Goal: Find specific page/section: Find specific page/section

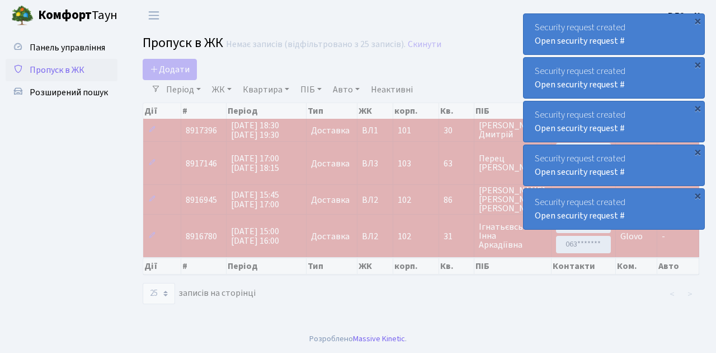
select select "25"
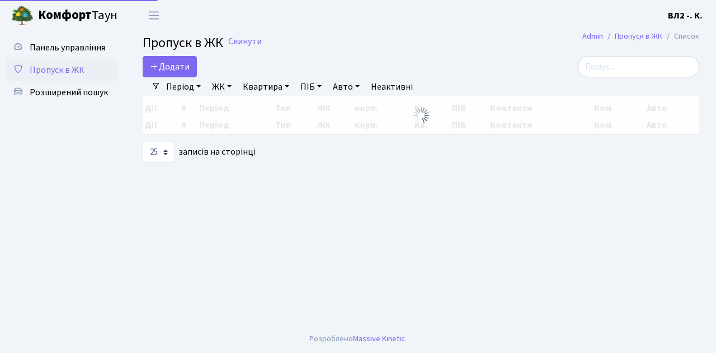
select select "25"
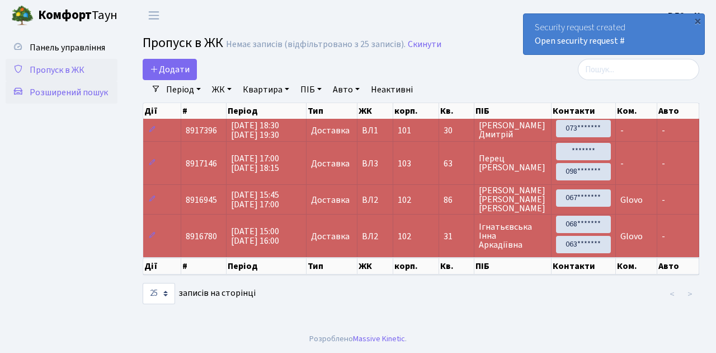
click at [62, 91] on span "Розширений пошук" at bounding box center [69, 92] width 78 height 12
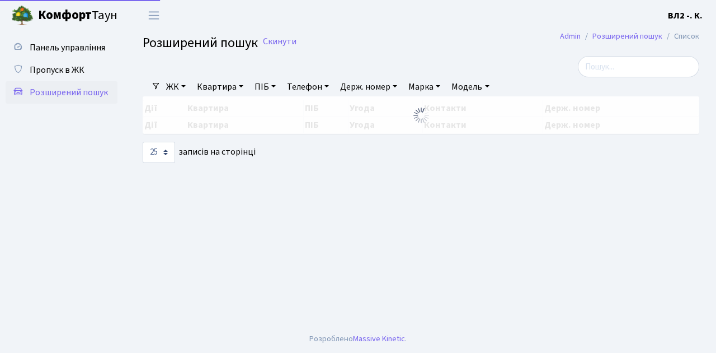
select select "25"
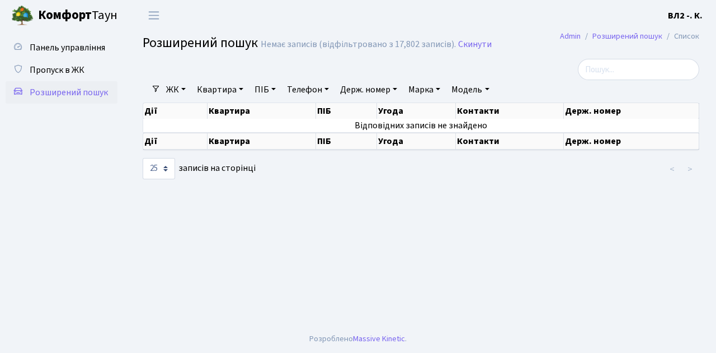
click at [243, 87] on link "Квартира" at bounding box center [220, 89] width 55 height 19
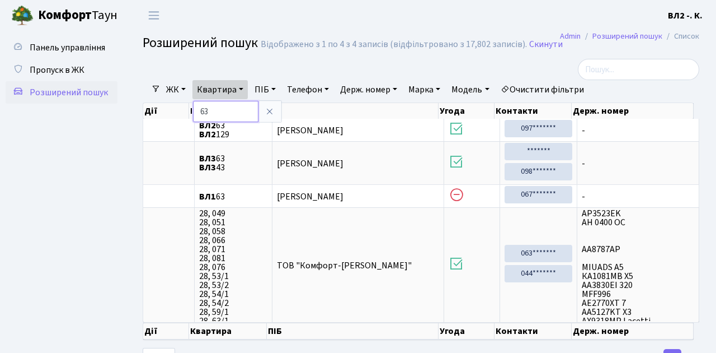
click at [219, 110] on input "63" at bounding box center [225, 111] width 65 height 21
type input "6"
type input "52"
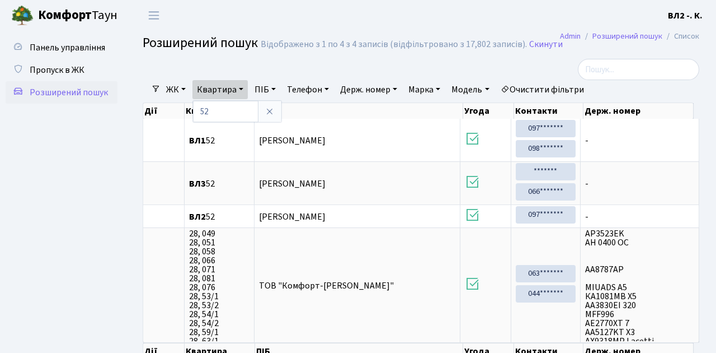
click at [112, 173] on ul "Панель управління Пропуск в ЖК Розширений пошук" at bounding box center [62, 210] width 112 height 348
click at [41, 69] on span "Пропуск в ЖК" at bounding box center [57, 70] width 55 height 12
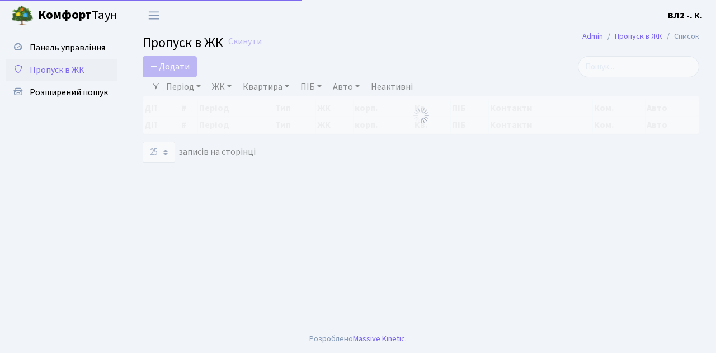
select select "25"
